Goal: Task Accomplishment & Management: Use online tool/utility

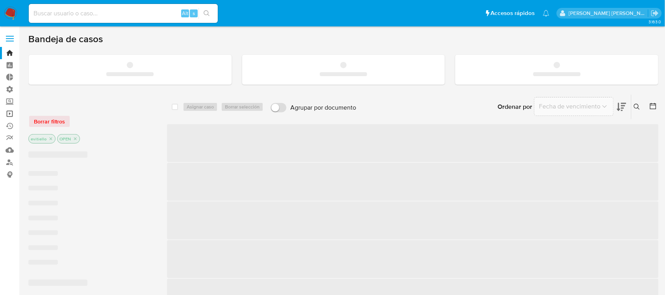
click at [10, 113] on link "Operaciones masivas" at bounding box center [47, 114] width 94 height 12
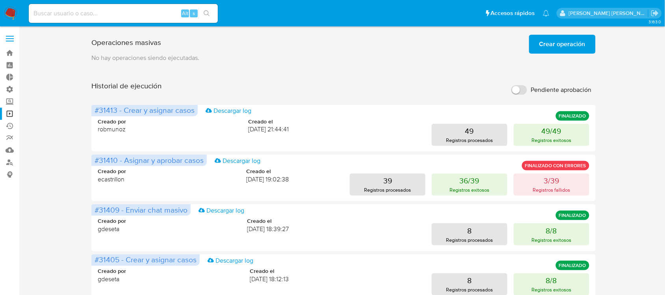
click at [566, 46] on span "Crear operación" at bounding box center [562, 43] width 46 height 17
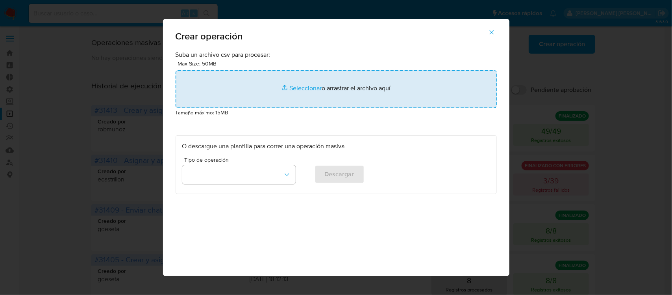
click at [300, 87] on input "file" at bounding box center [336, 89] width 321 height 38
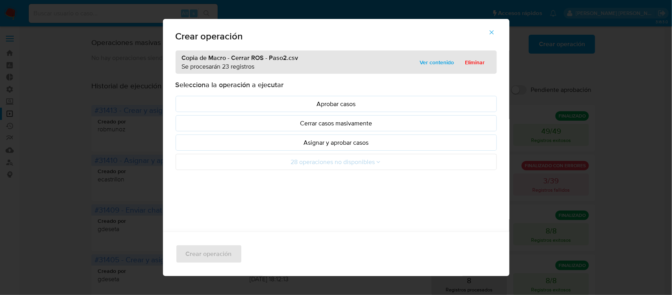
click at [306, 142] on p "Asignar y aprobar casos" at bounding box center [336, 142] width 308 height 9
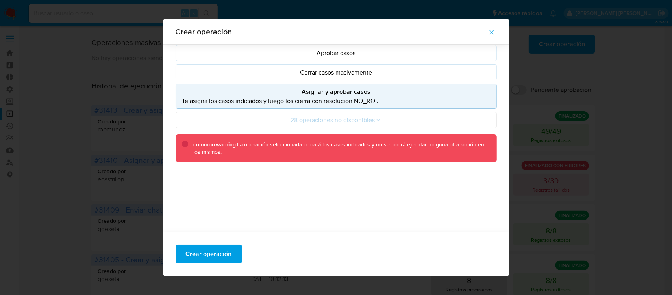
scroll to position [46, 0]
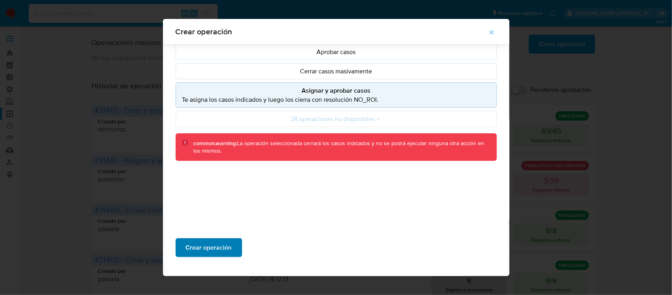
click at [219, 248] on span "Crear operación" at bounding box center [209, 247] width 46 height 17
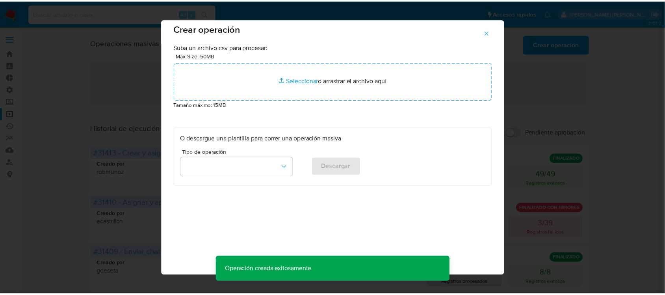
scroll to position [1, 0]
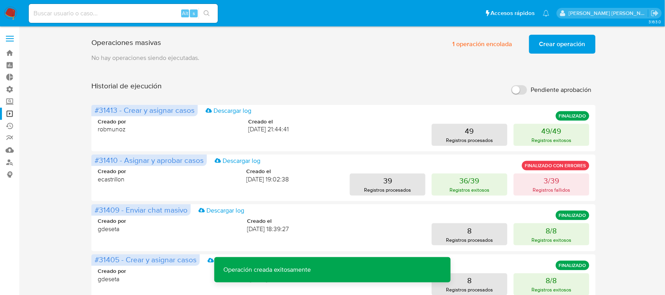
click at [567, 42] on span "Crear operación" at bounding box center [562, 43] width 46 height 17
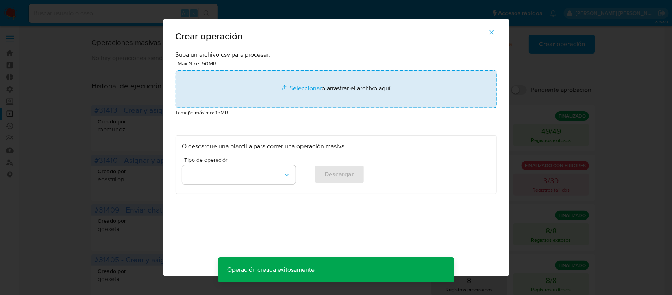
click at [286, 89] on input "file" at bounding box center [336, 89] width 321 height 38
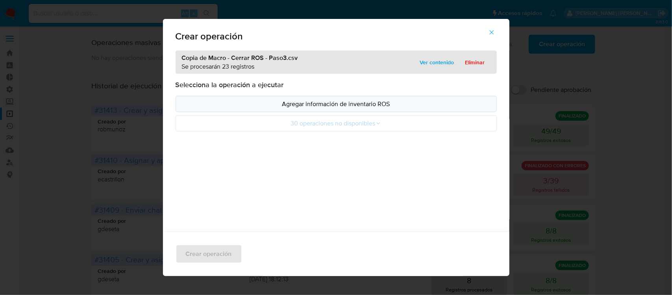
click at [411, 105] on p "Agregar información de inventario ROS" at bounding box center [336, 103] width 308 height 9
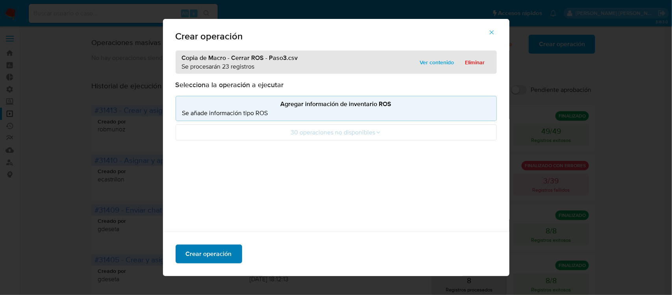
click at [222, 252] on span "Crear operación" at bounding box center [209, 253] width 46 height 17
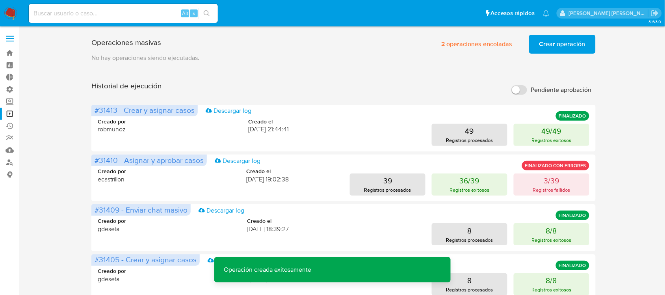
click at [548, 40] on span "Crear operación" at bounding box center [562, 43] width 46 height 17
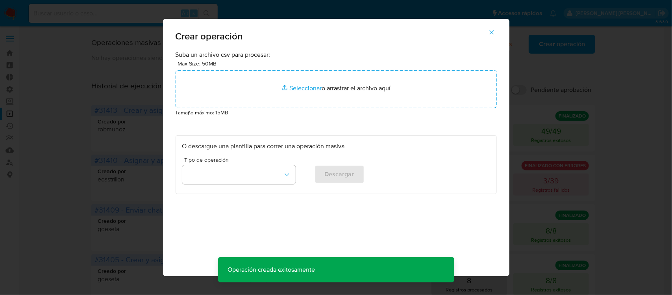
click at [335, 111] on p "Tamaño máximo: 15MB" at bounding box center [336, 112] width 321 height 9
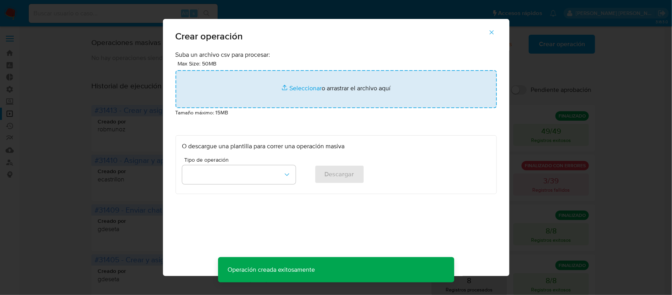
click at [332, 99] on input "file" at bounding box center [336, 89] width 321 height 38
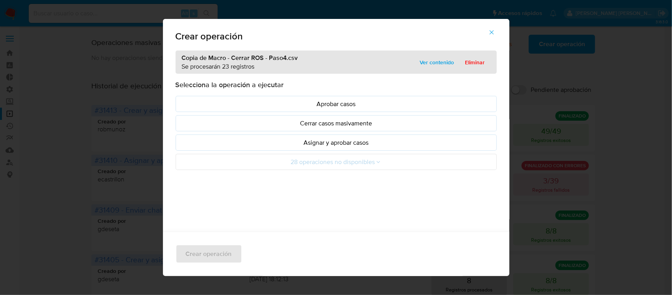
click at [243, 146] on p "Asignar y aprobar casos" at bounding box center [336, 142] width 308 height 9
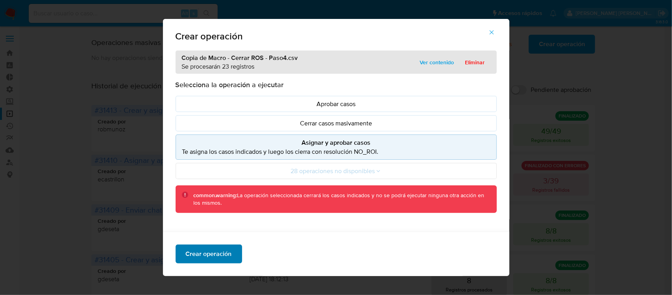
click at [224, 256] on span "Crear operación" at bounding box center [209, 253] width 46 height 17
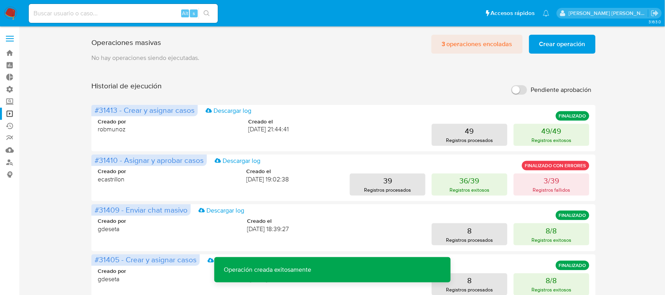
click at [453, 43] on span "3 operaciones encoladas" at bounding box center [476, 43] width 71 height 17
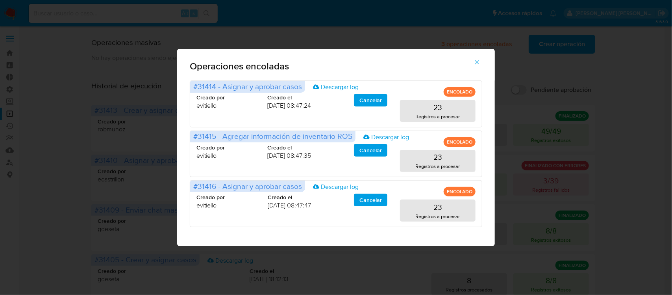
click at [475, 64] on icon "button" at bounding box center [477, 62] width 7 height 7
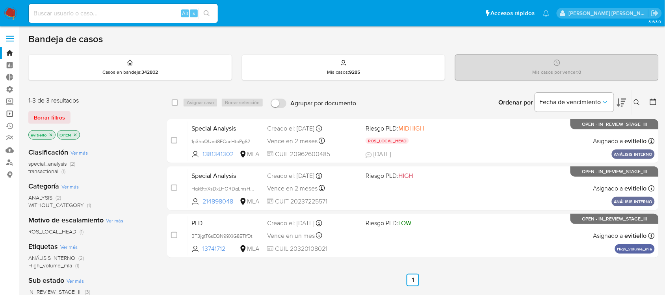
click at [12, 115] on link "Operaciones masivas" at bounding box center [47, 114] width 94 height 12
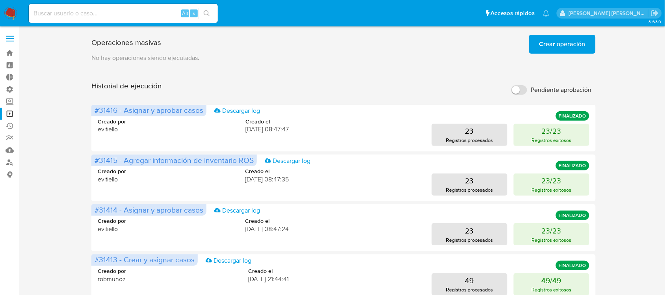
click at [562, 42] on span "Crear operación" at bounding box center [562, 43] width 46 height 17
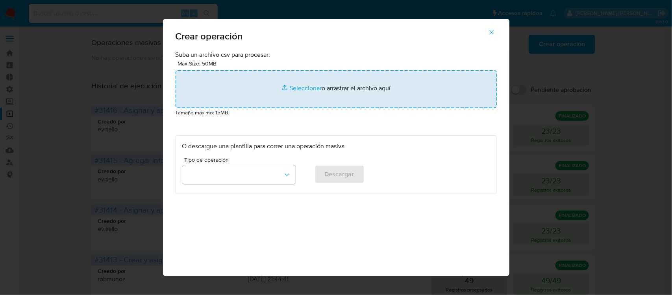
click at [296, 99] on input "file" at bounding box center [336, 89] width 321 height 38
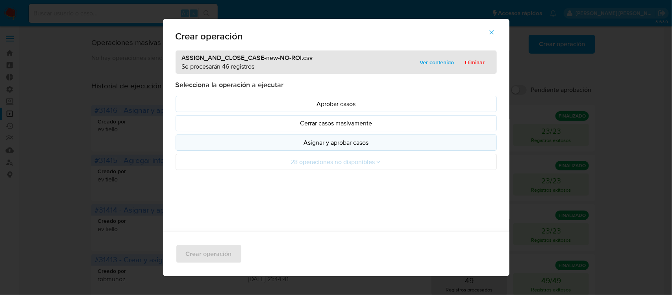
click at [396, 141] on p "Asignar y aprobar casos" at bounding box center [336, 142] width 308 height 9
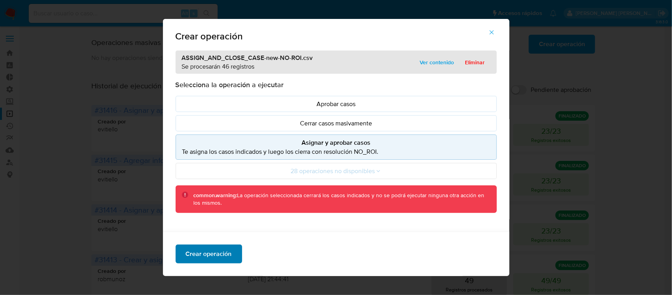
click at [202, 253] on span "Crear operación" at bounding box center [209, 253] width 46 height 17
